Goal: Obtain resource: Download file/media

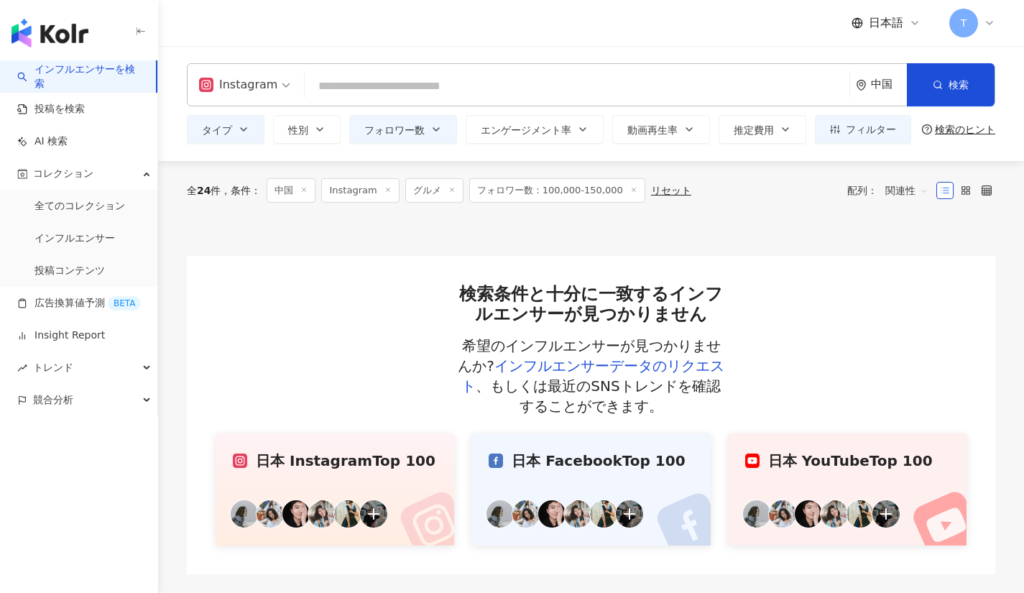
click at [97, 233] on link "インフルエンサー" at bounding box center [74, 238] width 80 height 14
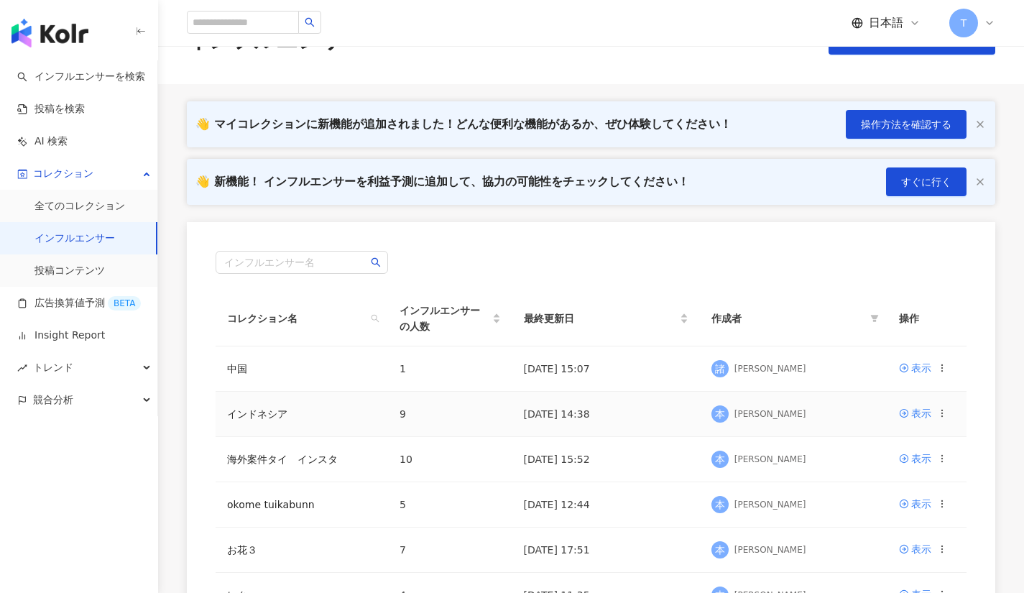
scroll to position [115, 0]
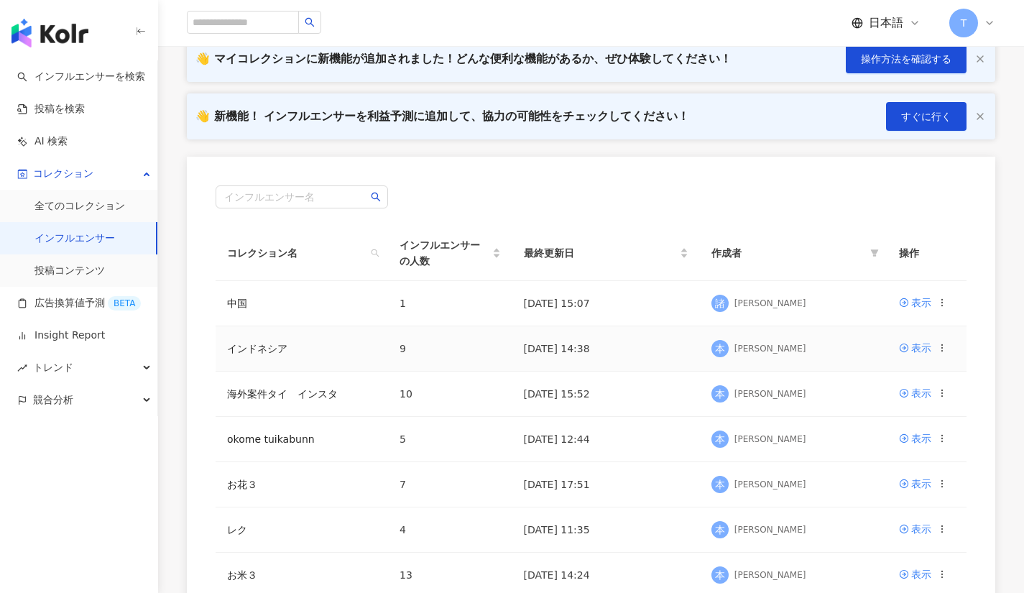
click at [942, 340] on div at bounding box center [942, 348] width 10 height 16
click at [910, 353] on link "表示" at bounding box center [915, 348] width 32 height 16
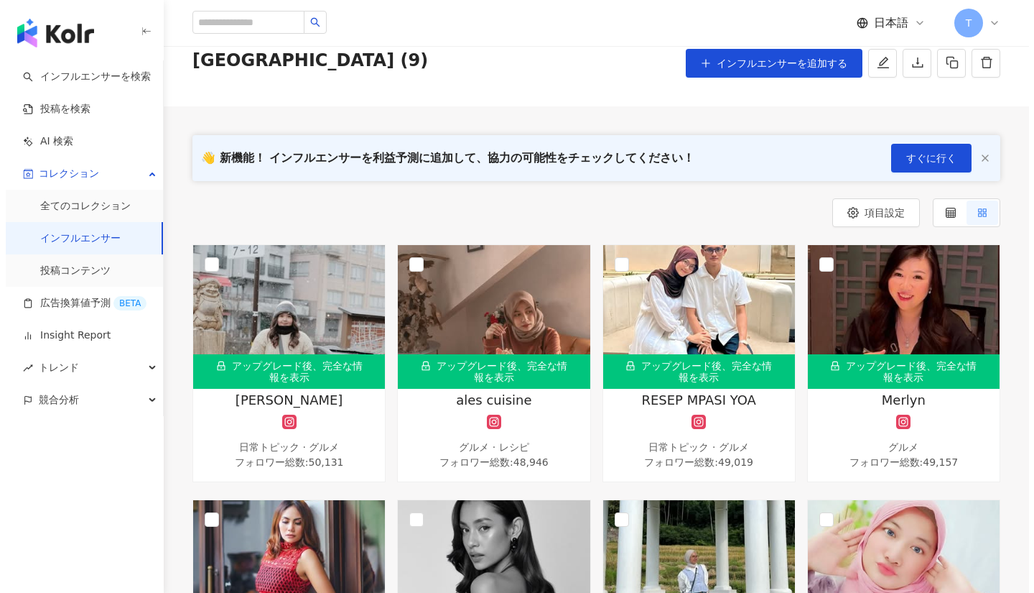
scroll to position [58, 0]
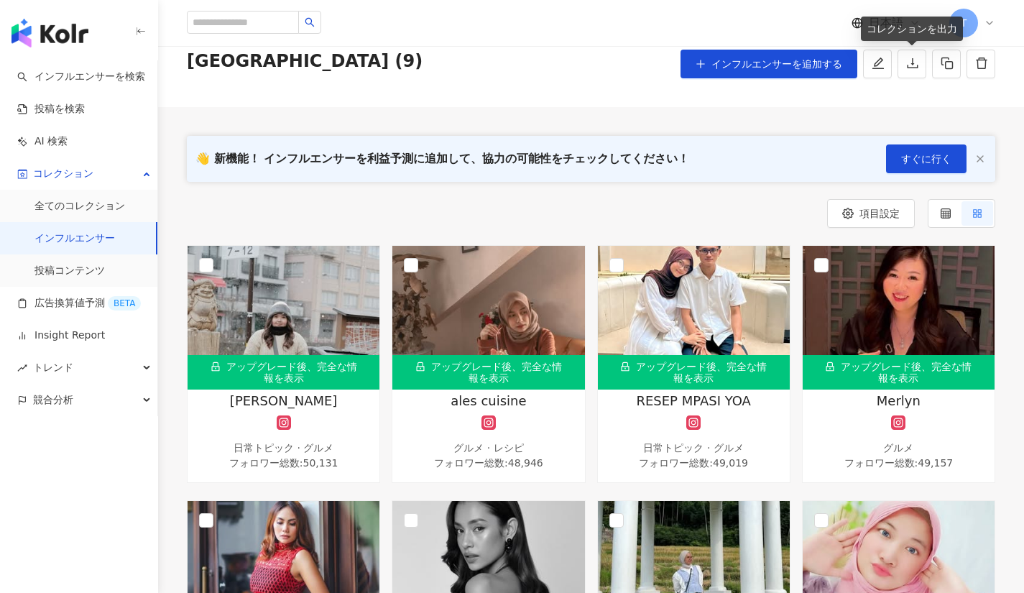
click at [910, 64] on icon "download" at bounding box center [912, 63] width 13 height 13
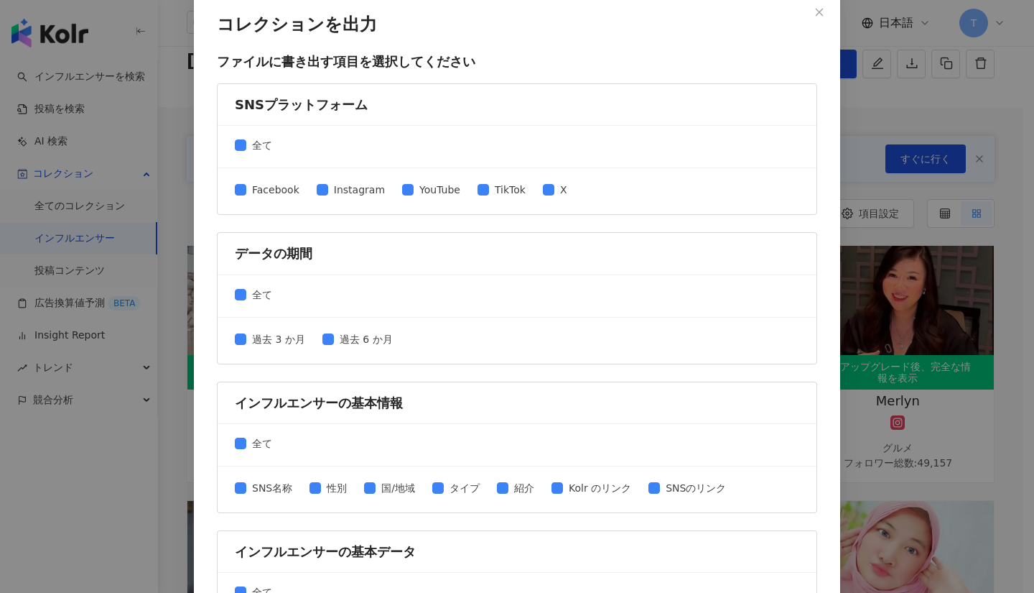
scroll to position [7, 0]
click at [235, 196] on span at bounding box center [240, 190] width 11 height 11
click at [235, 289] on label "全て" at bounding box center [256, 296] width 43 height 16
click at [328, 350] on div "過去 3 か月 過去 6 か月" at bounding box center [320, 342] width 170 height 19
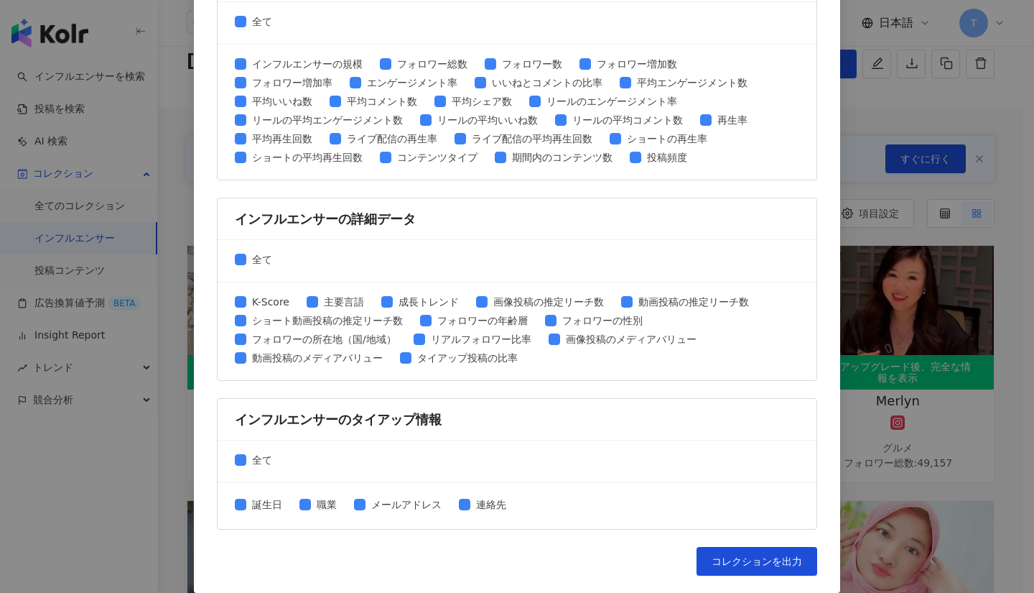
click at [737, 565] on span "コレクションを出力" at bounding box center [757, 560] width 91 height 11
